Goal: Task Accomplishment & Management: Manage account settings

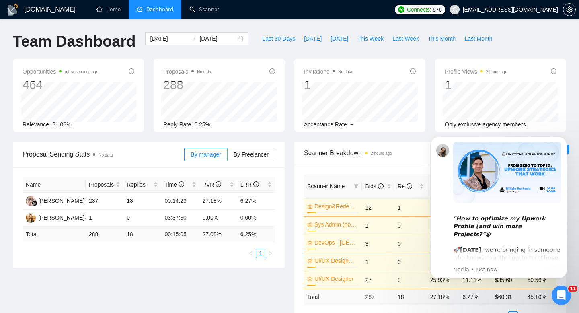
click at [558, 297] on icon "Open Intercom Messenger" at bounding box center [560, 294] width 13 height 13
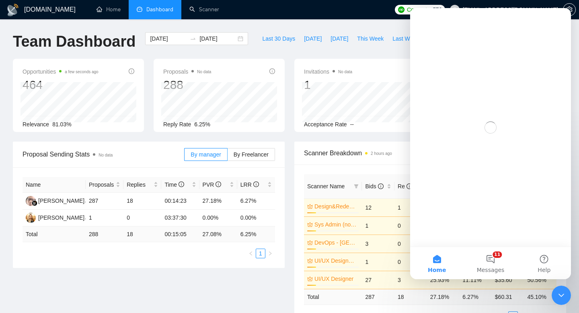
click at [558, 297] on icon "Close Intercom Messenger" at bounding box center [561, 295] width 10 height 10
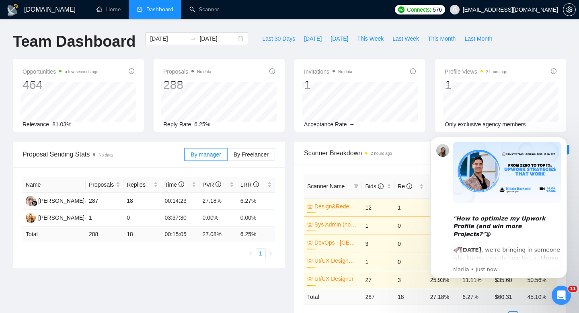
click at [194, 268] on div "Proposal Sending Stats No data By manager By Freelancer Name Proposals Replies …" at bounding box center [289, 240] width 562 height 198
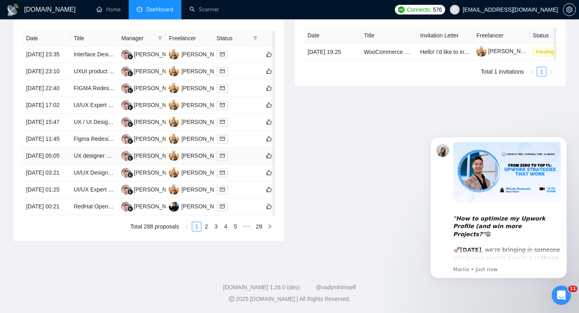
scroll to position [395, 0]
click at [204, 231] on link "2" at bounding box center [206, 226] width 9 height 9
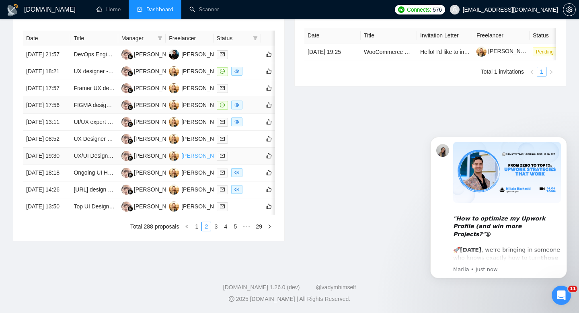
scroll to position [403, 0]
click at [195, 231] on link "1" at bounding box center [196, 226] width 9 height 9
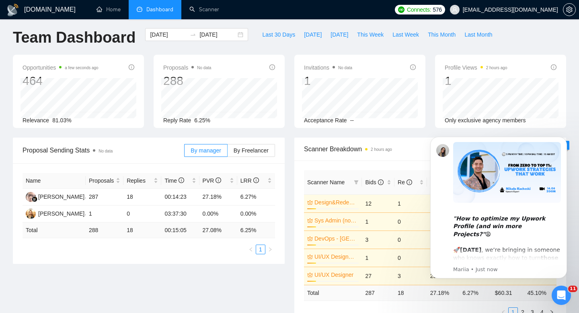
scroll to position [0, 0]
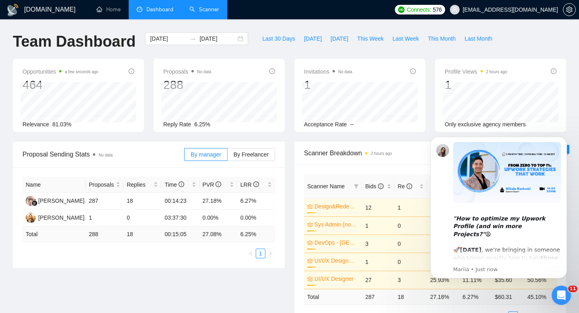
click at [209, 8] on link "Scanner" at bounding box center [204, 9] width 30 height 7
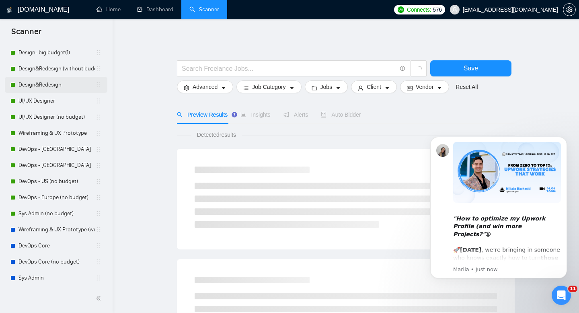
scroll to position [85, 0]
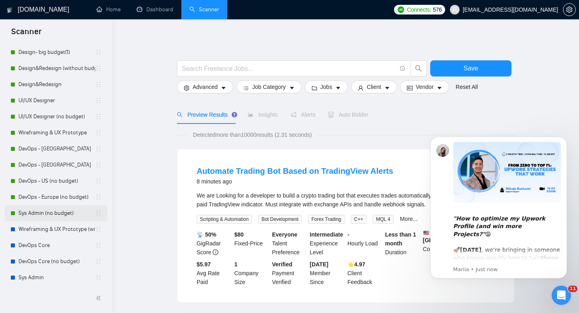
click at [47, 212] on link "Sys Admin (no budget)" at bounding box center [56, 213] width 77 height 16
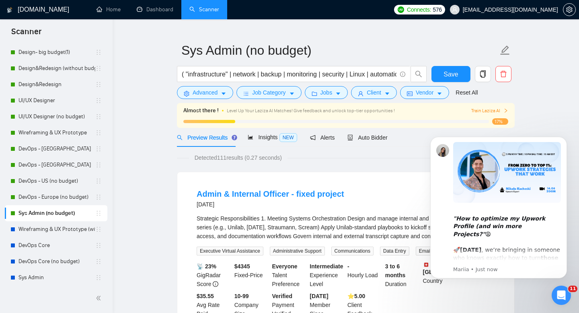
scroll to position [16, 0]
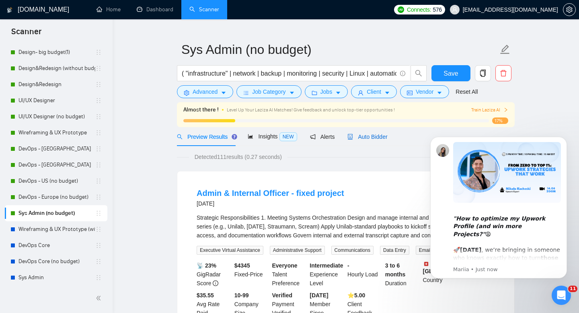
click at [378, 132] on div "Auto Bidder" at bounding box center [367, 136] width 40 height 9
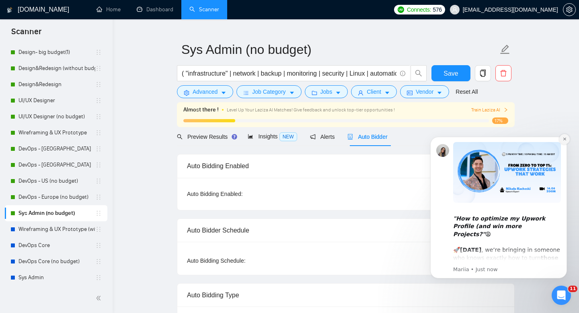
click at [565, 139] on icon "Dismiss notification" at bounding box center [564, 139] width 4 height 4
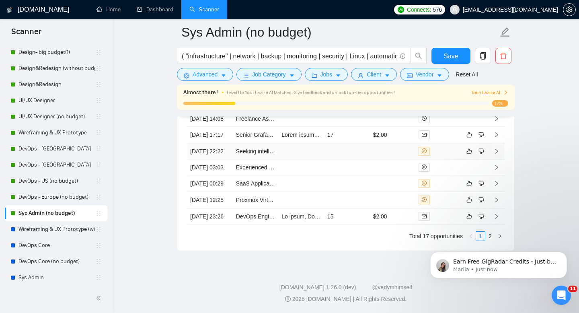
scroll to position [2062, 0]
click at [97, 214] on icon "holder" at bounding box center [98, 213] width 6 height 6
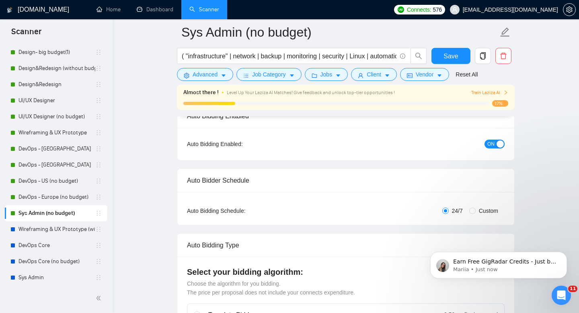
scroll to position [0, 0]
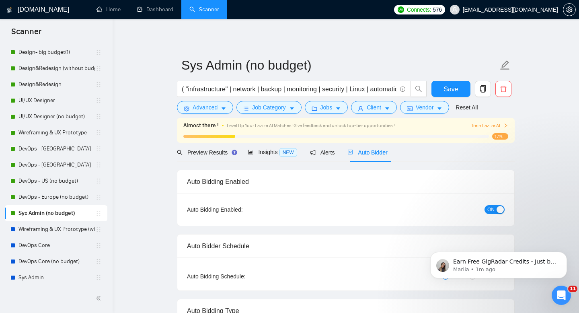
click at [488, 210] on div "Earn Free GigRadar Credits - Just by Sharing Your Story! 💬 Want more credits fo…" at bounding box center [498, 228] width 148 height 100
click at [493, 210] on div "Earn Free GigRadar Credits - Just by Sharing Your Story! 💬 Want more credits fo…" at bounding box center [498, 228] width 148 height 100
click at [493, 185] on div "Auto Bidding Enabled" at bounding box center [345, 181] width 317 height 23
click at [499, 209] on div "button" at bounding box center [499, 209] width 7 height 7
click at [449, 89] on span "Save" at bounding box center [450, 89] width 14 height 10
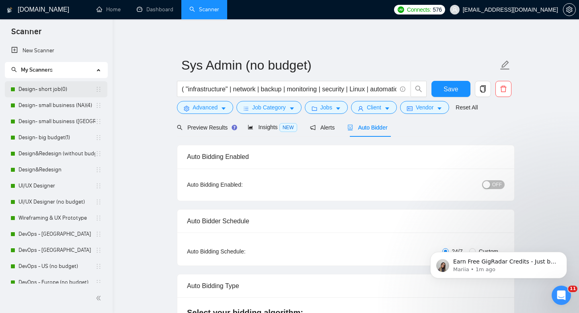
click at [39, 93] on link "Design- short job(0)" at bounding box center [56, 89] width 77 height 16
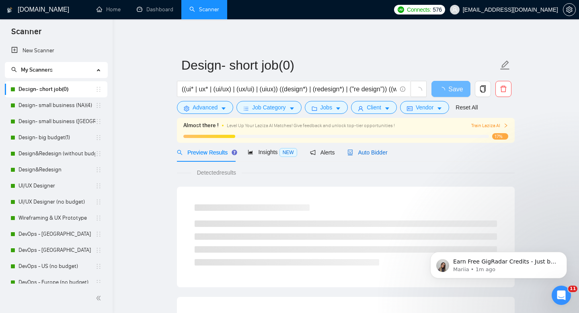
click at [376, 152] on span "Auto Bidder" at bounding box center [367, 152] width 40 height 6
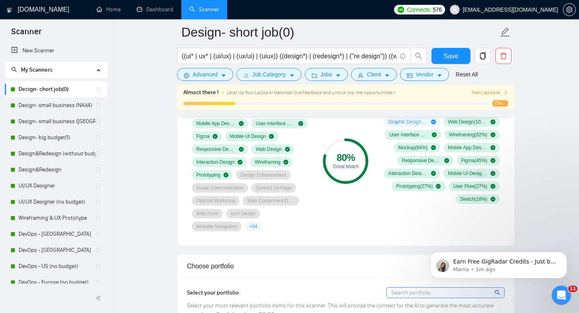
scroll to position [582, 0]
click at [46, 107] on link "Design- small business (NA)(4)" at bounding box center [56, 105] width 77 height 16
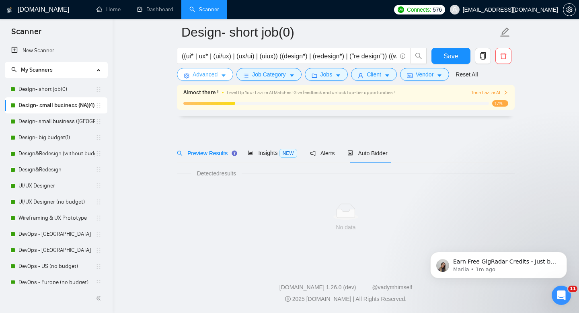
scroll to position [6, 0]
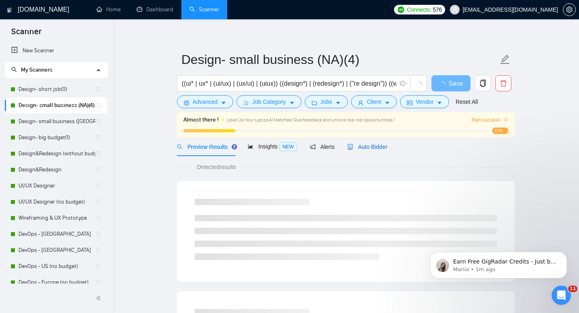
click at [375, 148] on span "Auto Bidder" at bounding box center [367, 146] width 40 height 6
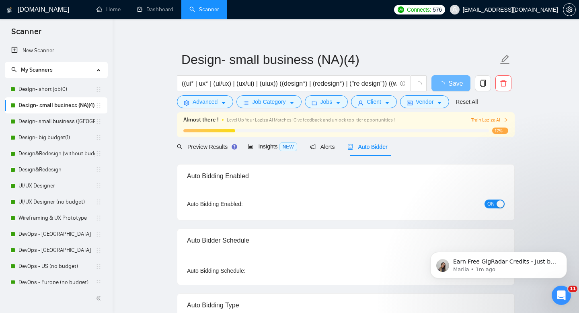
radio input "false"
radio input "true"
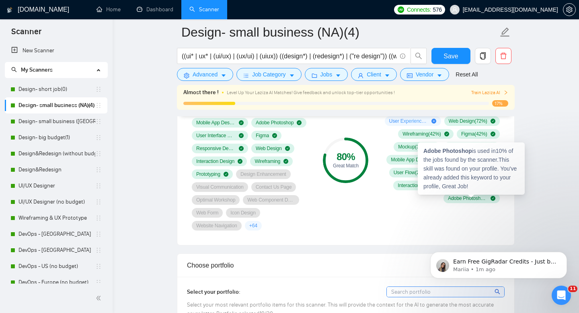
scroll to position [685, 0]
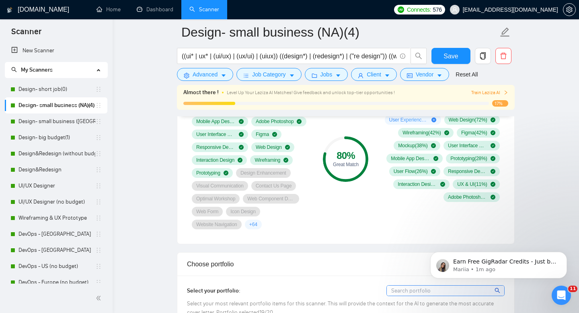
click at [351, 157] on div "80 %" at bounding box center [345, 156] width 45 height 10
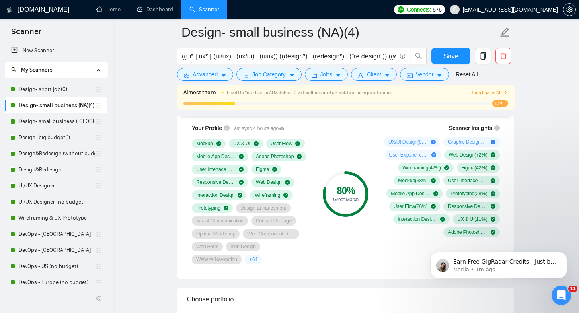
scroll to position [650, 0]
